Goal: Find specific page/section: Find specific page/section

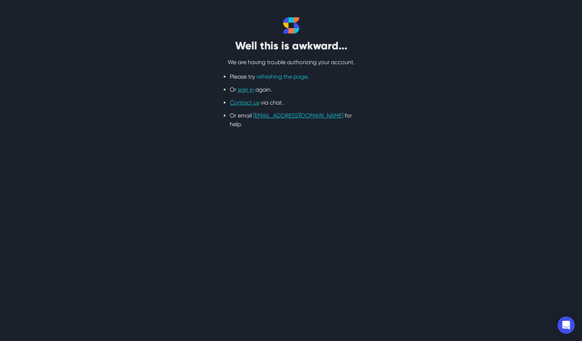
click at [278, 75] on link "refreshing the page" at bounding box center [281, 76] width 51 height 7
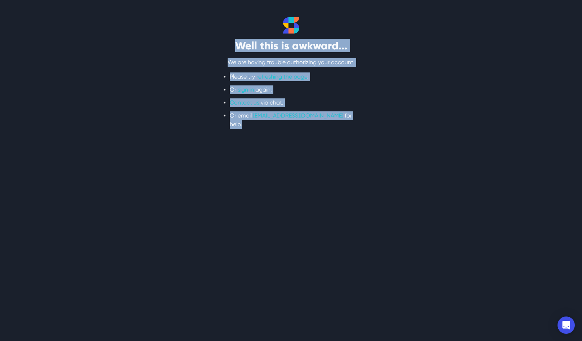
drag, startPoint x: 273, startPoint y: 45, endPoint x: 373, endPoint y: 134, distance: 132.9
click at [373, 134] on section "Well this is awkward... We are having trouble authorizing your account. Please …" at bounding box center [291, 73] width 582 height 146
copy div "Well this is awkward... We are having trouble authorizing your account. Please …"
